Goal: Navigation & Orientation: Find specific page/section

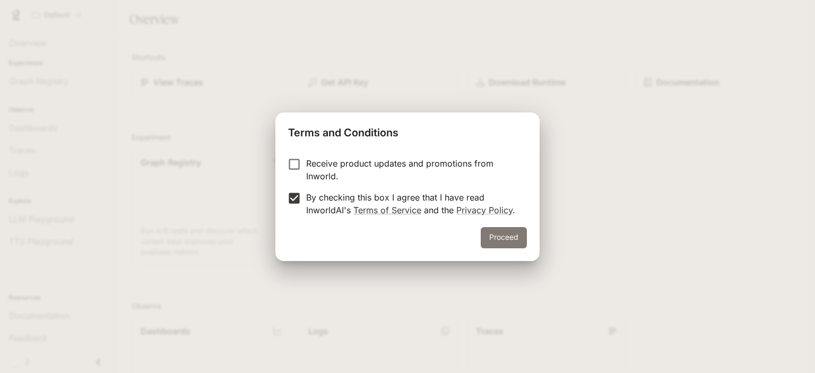
click at [512, 239] on button "Proceed" at bounding box center [504, 237] width 46 height 21
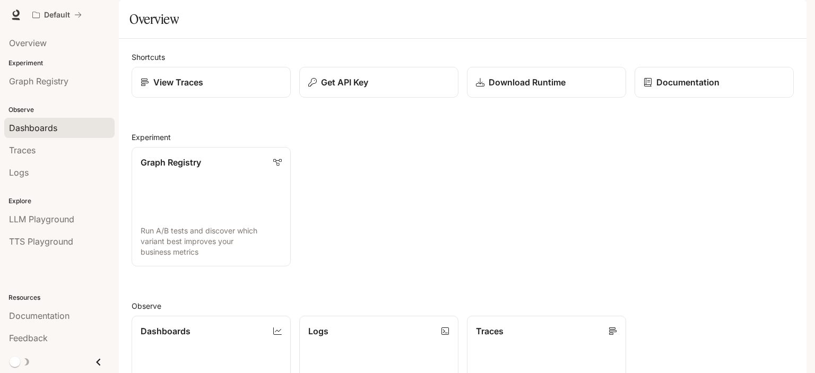
click at [40, 129] on span "Dashboards" at bounding box center [33, 128] width 48 height 13
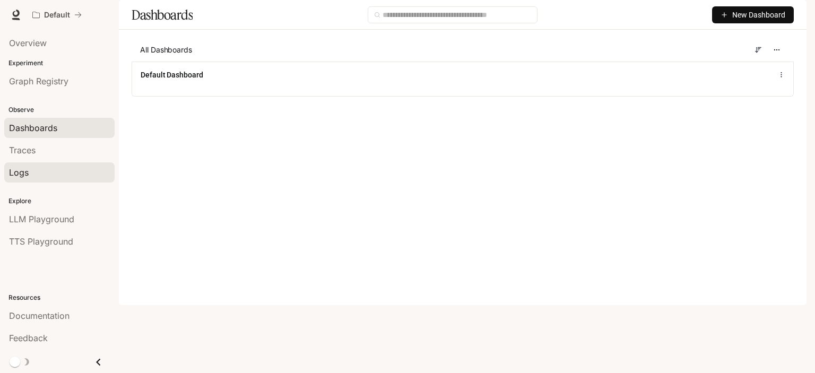
click at [74, 174] on div "Logs" at bounding box center [59, 172] width 101 height 13
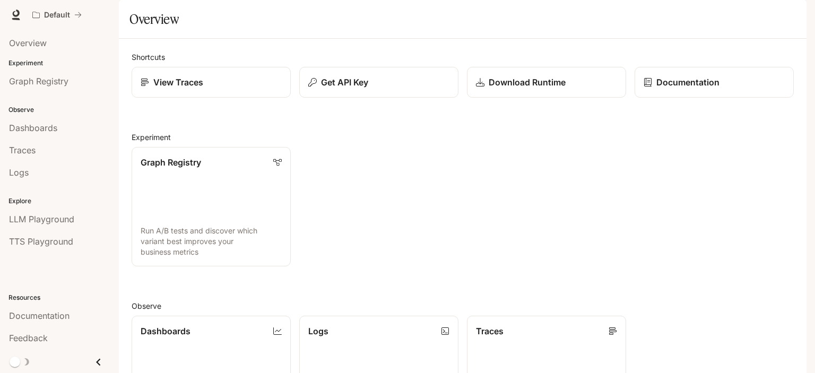
click at [738, 16] on span "Documentation" at bounding box center [742, 14] width 53 height 13
